Goal: Find specific fact: Find specific fact

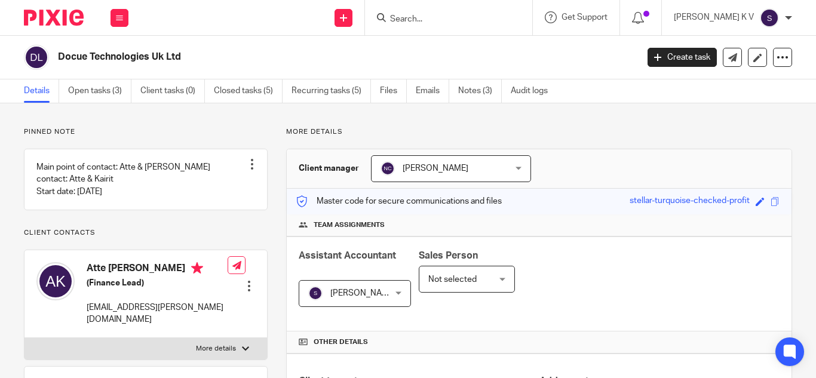
click at [480, 17] on input "Search" at bounding box center [443, 19] width 108 height 11
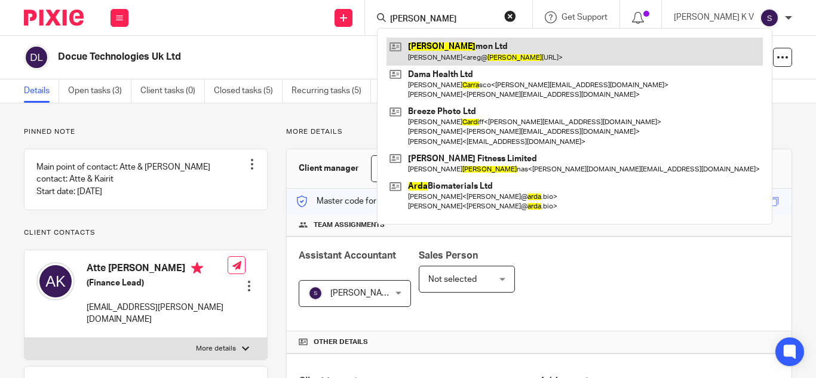
type input "[PERSON_NAME]"
click at [486, 50] on link at bounding box center [575, 51] width 376 height 27
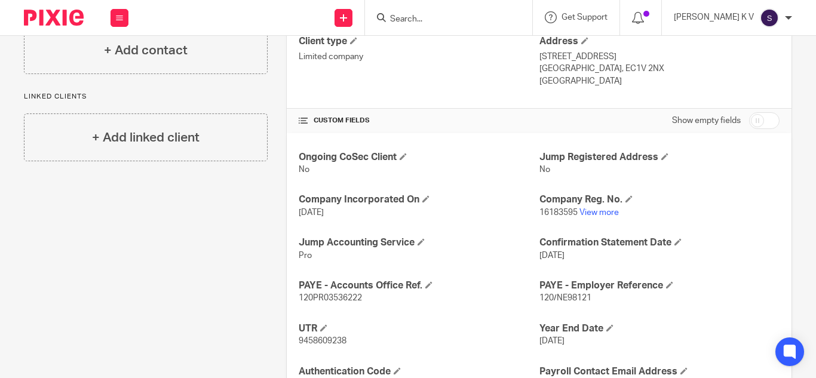
scroll to position [418, 0]
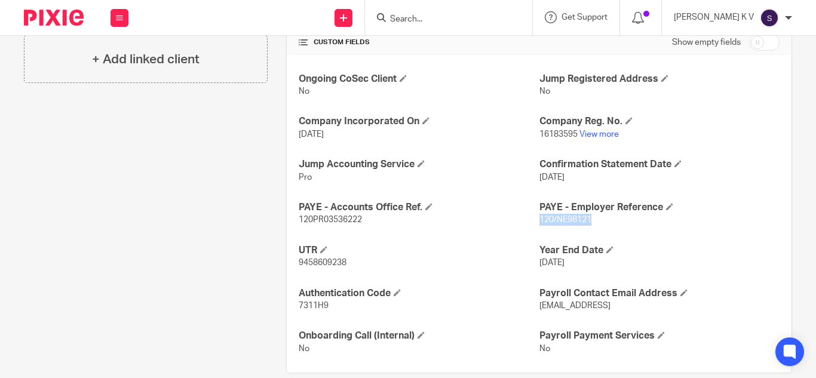
drag, startPoint x: 534, startPoint y: 219, endPoint x: 585, endPoint y: 219, distance: 51.4
click at [585, 219] on span "120/NE98121" at bounding box center [566, 220] width 52 height 8
copy span "120/NE98121"
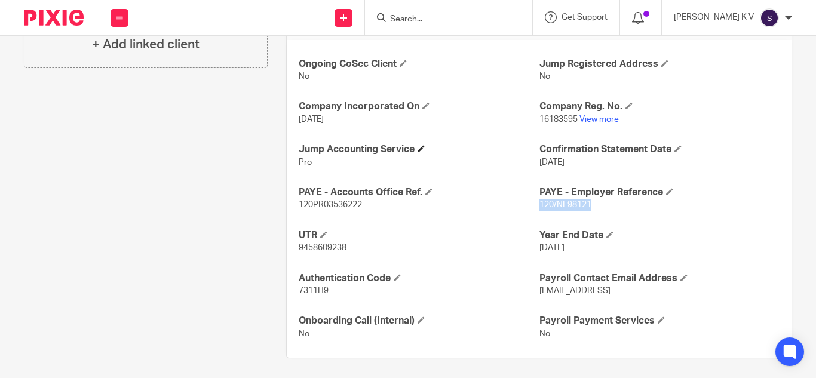
scroll to position [437, 0]
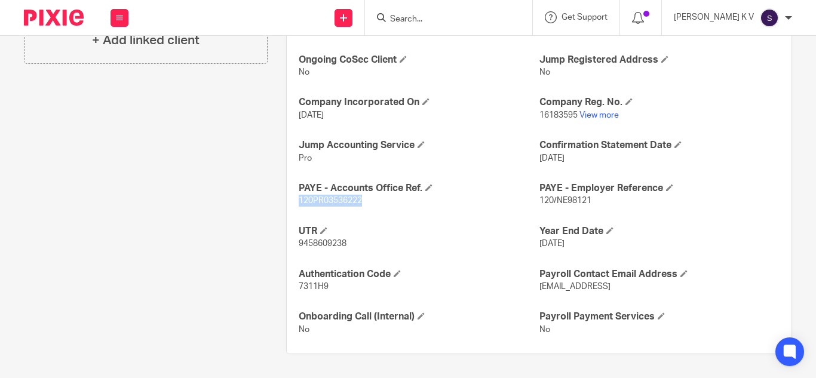
drag, startPoint x: 296, startPoint y: 198, endPoint x: 360, endPoint y: 204, distance: 64.2
click at [360, 204] on span "120PR03536222" at bounding box center [330, 201] width 63 height 8
copy span "120PR03536222"
